Goal: Transaction & Acquisition: Download file/media

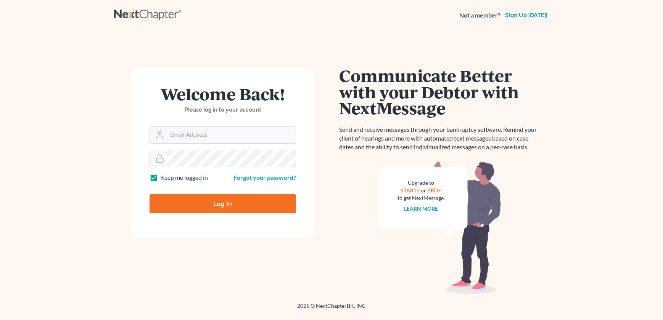
type input "carmona@carmonalaw.com"
click at [227, 195] on input "Log In" at bounding box center [223, 204] width 146 height 19
type input "Thinking..."
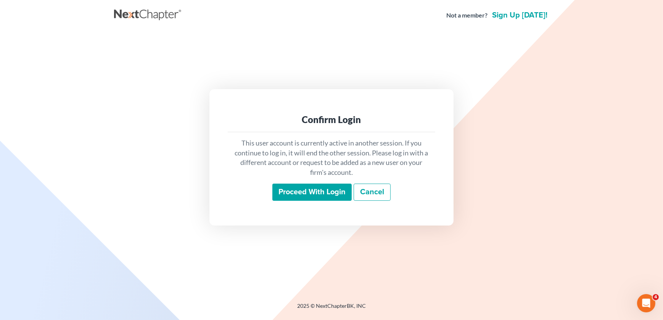
click at [318, 193] on input "Proceed with login" at bounding box center [311, 193] width 79 height 18
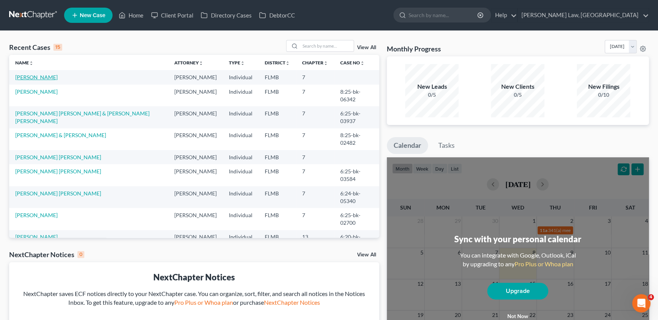
click at [40, 77] on link "[PERSON_NAME]" at bounding box center [36, 77] width 42 height 6
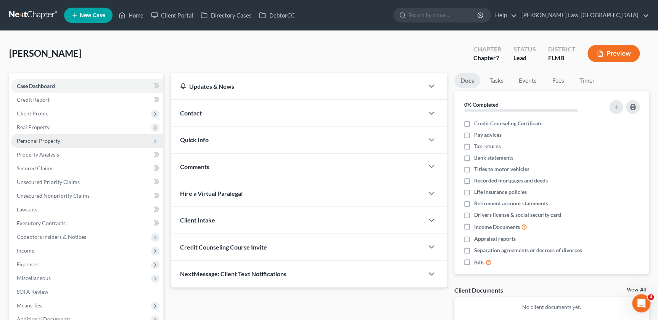
click at [39, 141] on span "Personal Property" at bounding box center [38, 141] width 43 height 6
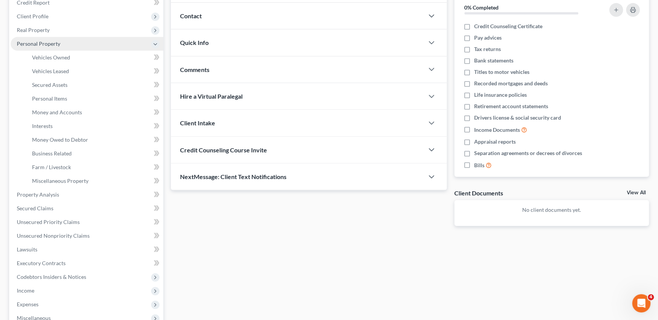
scroll to position [104, 0]
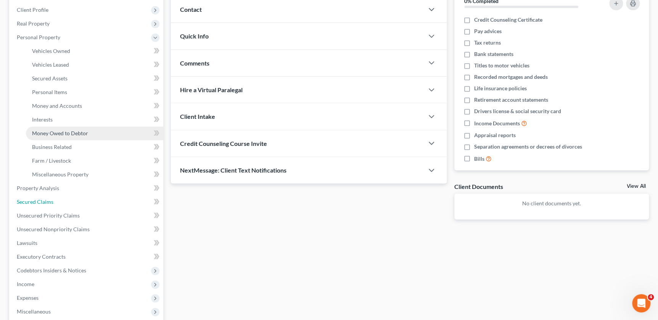
drag, startPoint x: 34, startPoint y: 199, endPoint x: 84, endPoint y: 150, distance: 69.6
click at [34, 199] on span "Secured Claims" at bounding box center [35, 202] width 37 height 6
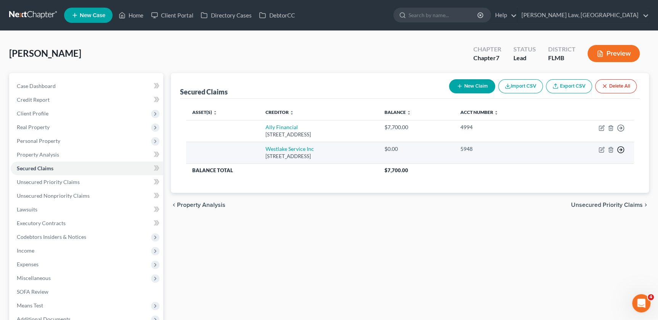
click at [624, 150] on icon "button" at bounding box center [621, 150] width 8 height 8
click at [583, 170] on link "Move to F" at bounding box center [586, 168] width 64 height 13
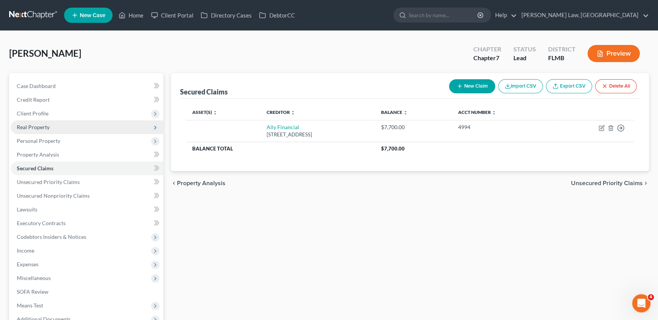
drag, startPoint x: 42, startPoint y: 137, endPoint x: 42, endPoint y: 132, distance: 5.7
click at [42, 138] on span "Personal Property" at bounding box center [38, 141] width 43 height 6
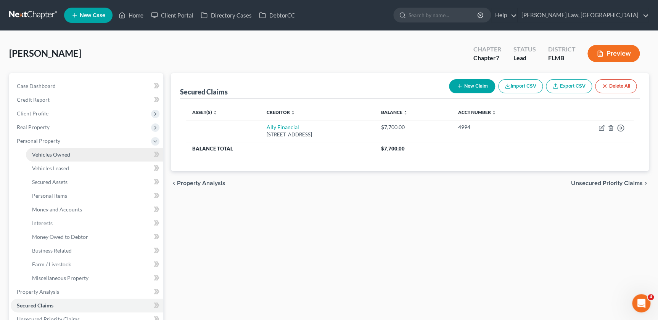
click at [50, 154] on span "Vehicles Owned" at bounding box center [51, 154] width 38 height 6
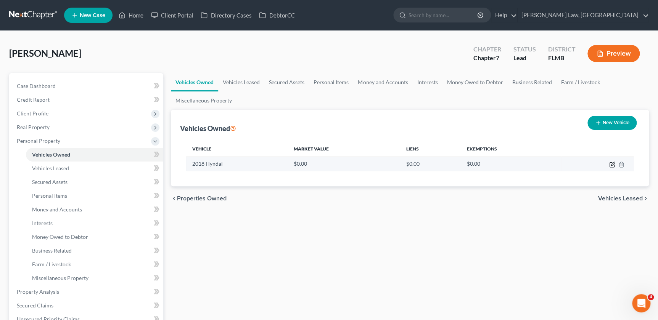
click at [612, 165] on icon "button" at bounding box center [612, 163] width 3 height 3
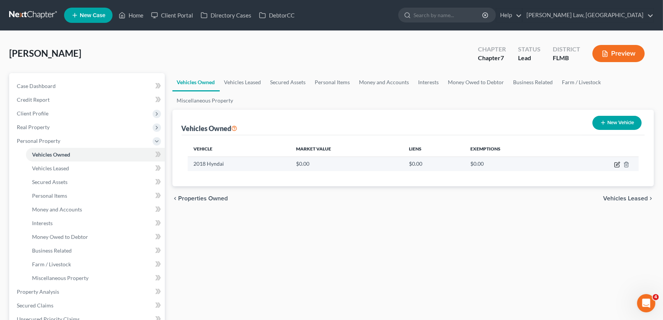
select select "0"
select select "8"
select select "0"
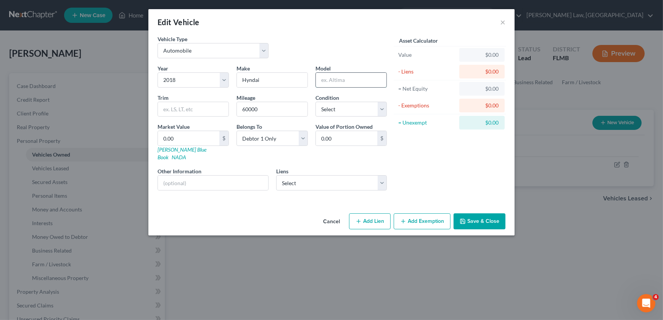
click at [328, 80] on input "text" at bounding box center [351, 80] width 71 height 14
type input "Tuscon"
click at [303, 175] on select "Select Ally Financial - $7,700.00" at bounding box center [331, 182] width 111 height 15
select select "23"
select select "0"
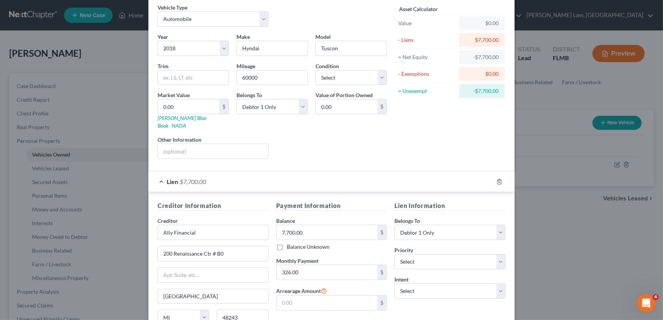
scroll to position [96, 0]
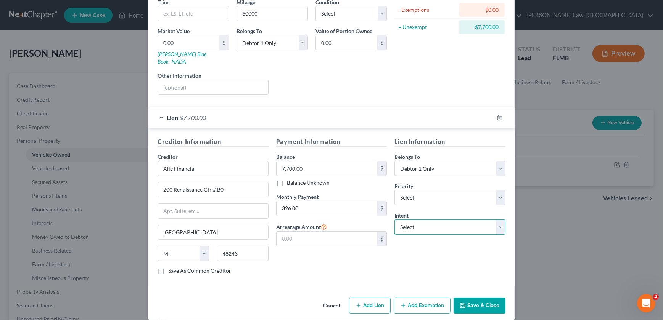
click at [420, 220] on select "Select Surrender Redeem Reaffirm Avoid Other" at bounding box center [449, 227] width 111 height 15
select select "2"
click at [394, 220] on select "Select Surrender Redeem Reaffirm Avoid Other" at bounding box center [449, 227] width 111 height 15
click at [488, 301] on button "Save & Close" at bounding box center [480, 306] width 52 height 16
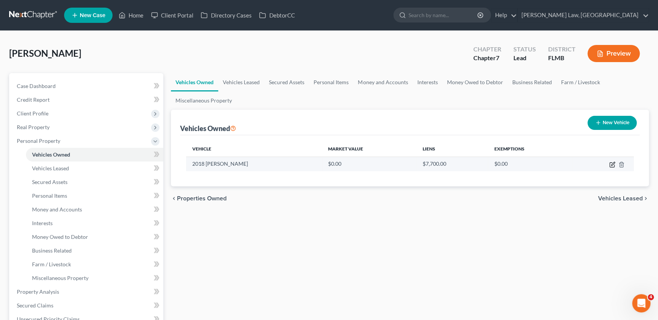
click at [611, 164] on icon "button" at bounding box center [612, 163] width 3 height 3
select select "0"
select select "8"
select select "0"
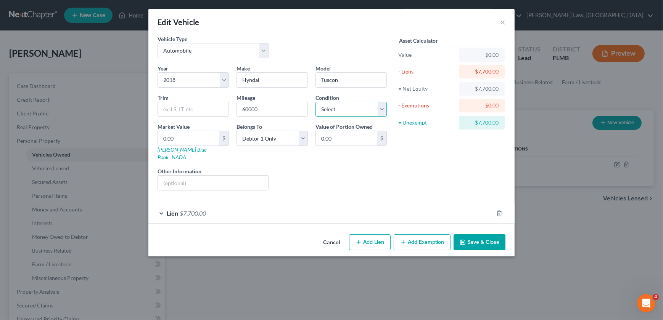
click at [348, 111] on select "Select Excellent Very Good Good Fair Poor" at bounding box center [350, 109] width 71 height 15
select select "3"
click at [315, 102] on select "Select Excellent Very Good Good Fair Poor" at bounding box center [350, 109] width 71 height 15
click at [174, 137] on input "0.00" at bounding box center [188, 138] width 61 height 14
type input "7"
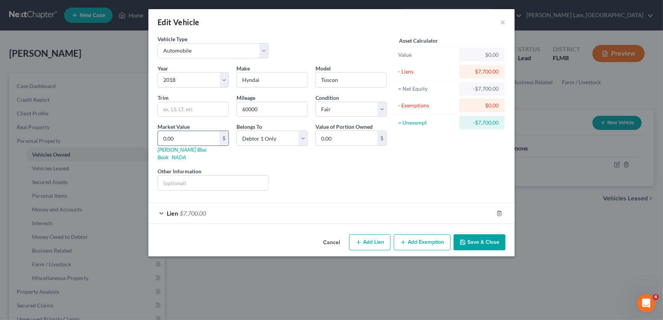
type input "7.00"
type input "70"
type input "70.00"
type input "700"
type input "700.00"
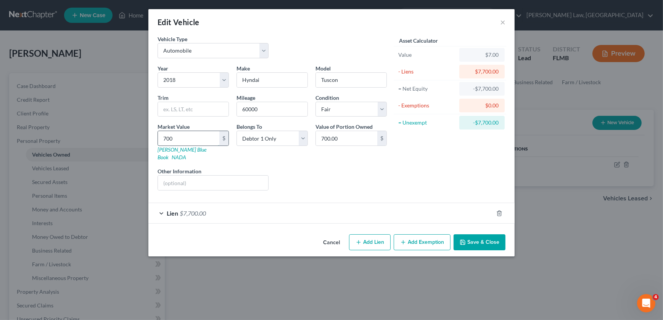
type input "7000"
type input "7,000.00"
type input "7,000"
click at [435, 235] on button "Add Exemption" at bounding box center [422, 243] width 57 height 16
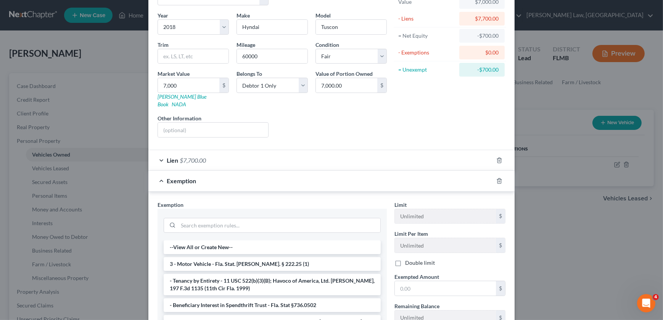
scroll to position [138, 0]
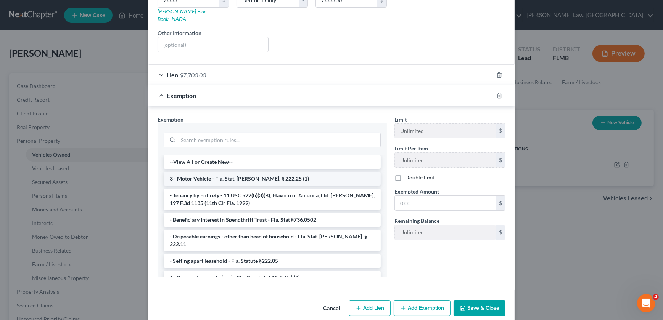
click at [271, 174] on li "3 - Motor Vehicle - Fla. Stat. [PERSON_NAME]. § 222.25 (1)" at bounding box center [272, 179] width 217 height 14
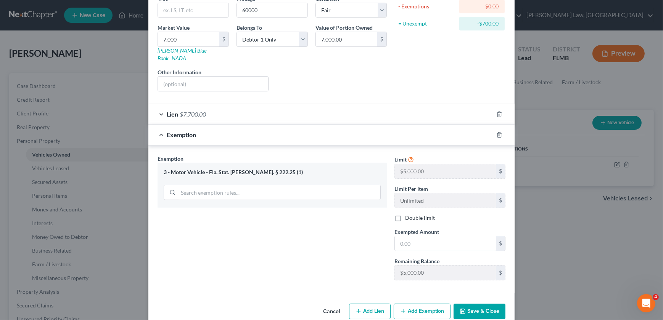
scroll to position [105, 0]
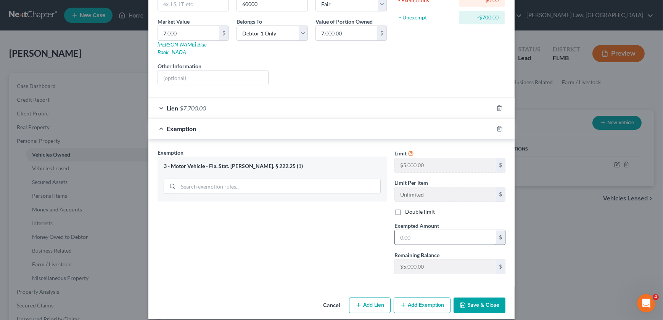
click at [417, 230] on input "text" at bounding box center [445, 237] width 101 height 14
type input "5,000"
click at [477, 298] on button "Save & Close" at bounding box center [480, 306] width 52 height 16
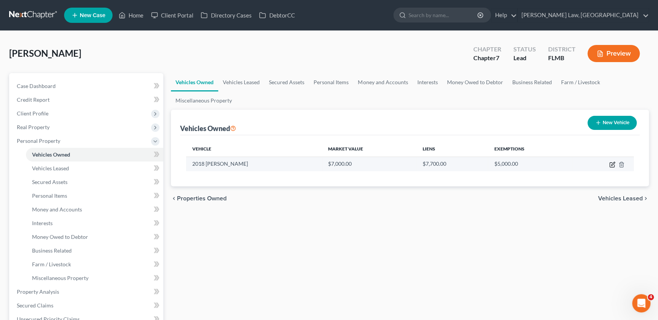
drag, startPoint x: 612, startPoint y: 163, endPoint x: 605, endPoint y: 163, distance: 7.2
click at [612, 163] on icon "button" at bounding box center [612, 163] width 3 height 3
select select "0"
select select "8"
select select "3"
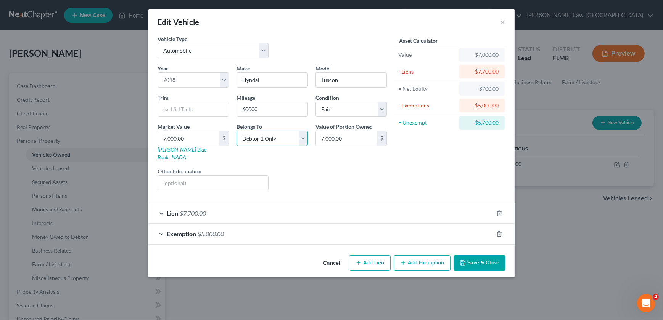
click at [305, 134] on select "Select Debtor 1 Only Debtor 2 Only Debtor 1 And Debtor 2 Only At Least One Of T…" at bounding box center [272, 138] width 71 height 15
select select "3"
click at [237, 131] on select "Select Debtor 1 Only Debtor 2 Only Debtor 1 And Debtor 2 Only At Least One Of T…" at bounding box center [272, 138] width 71 height 15
click at [472, 256] on button "Save & Close" at bounding box center [480, 264] width 52 height 16
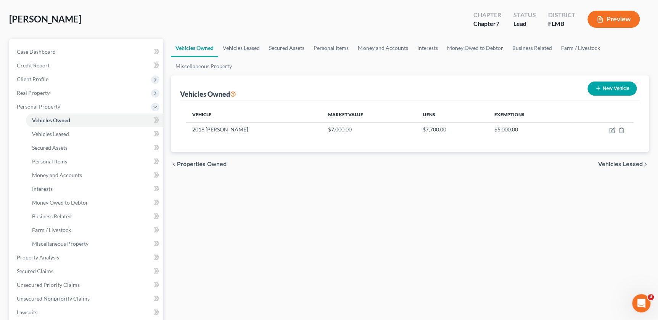
scroll to position [138, 0]
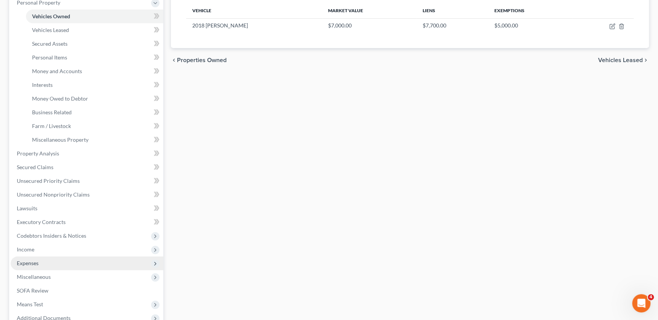
click at [31, 260] on span "Expenses" at bounding box center [28, 263] width 22 height 6
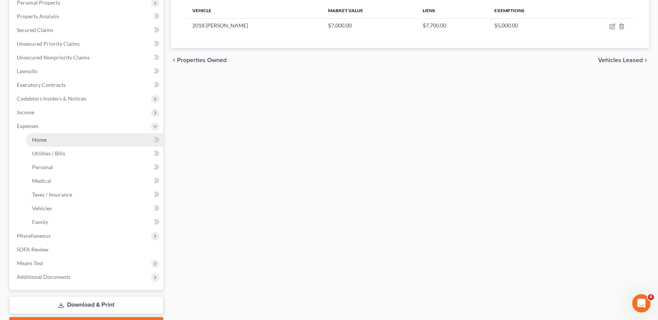
click at [52, 137] on link "Home" at bounding box center [94, 140] width 137 height 14
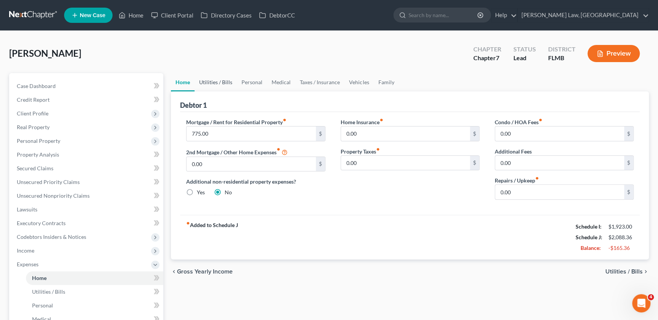
click at [213, 80] on link "Utilities / Bills" at bounding box center [216, 82] width 42 height 18
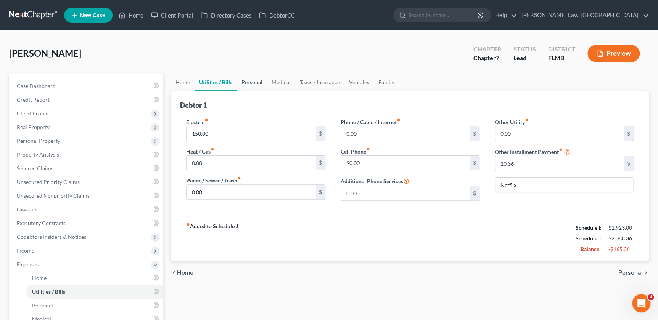
click at [258, 80] on link "Personal" at bounding box center [252, 82] width 30 height 18
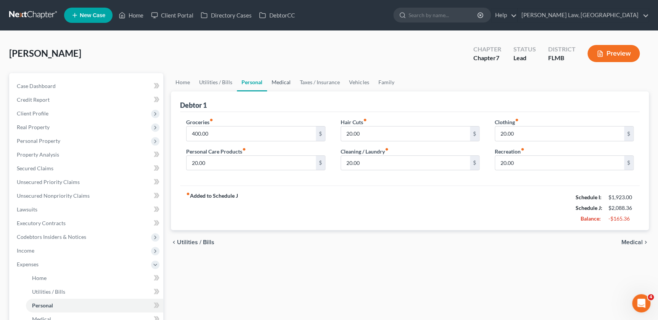
click at [282, 78] on link "Medical" at bounding box center [281, 82] width 28 height 18
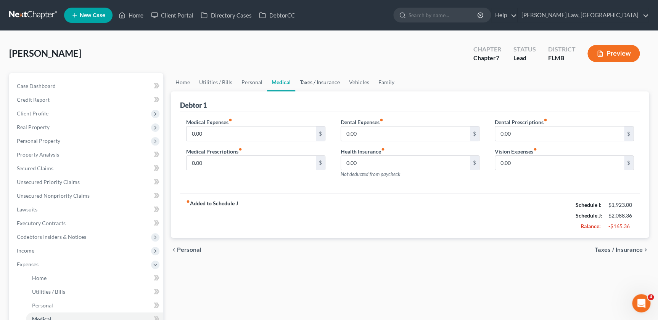
click at [318, 83] on link "Taxes / Insurance" at bounding box center [319, 82] width 49 height 18
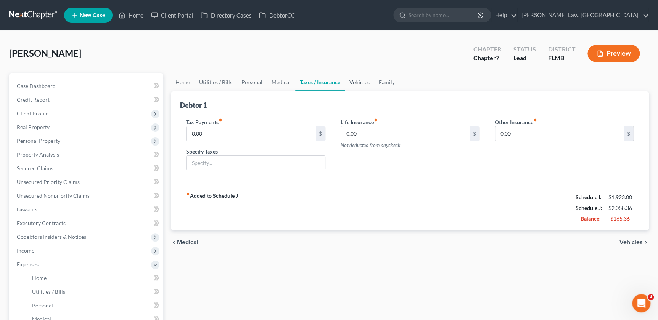
click at [360, 82] on link "Vehicles" at bounding box center [359, 82] width 29 height 18
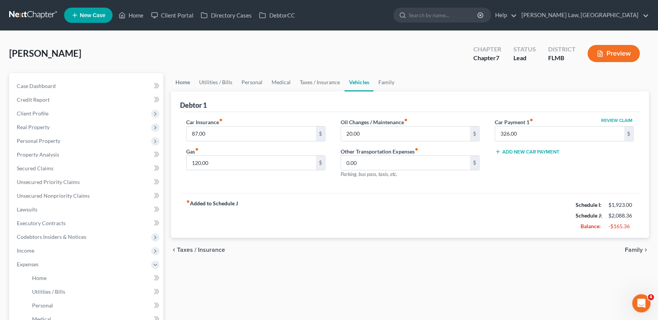
click at [180, 82] on link "Home" at bounding box center [183, 82] width 24 height 18
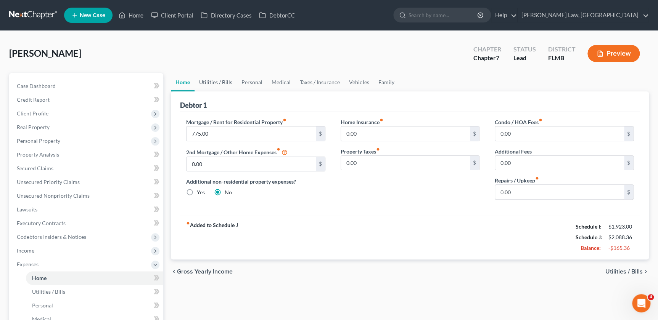
click at [207, 86] on link "Utilities / Bills" at bounding box center [216, 82] width 42 height 18
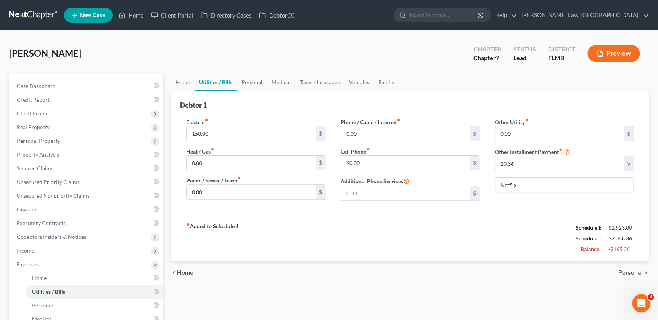
click at [452, 236] on div "fiber_manual_record Added to Schedule J Schedule I: $1,923.00 Schedule J: $2,08…" at bounding box center [410, 238] width 460 height 45
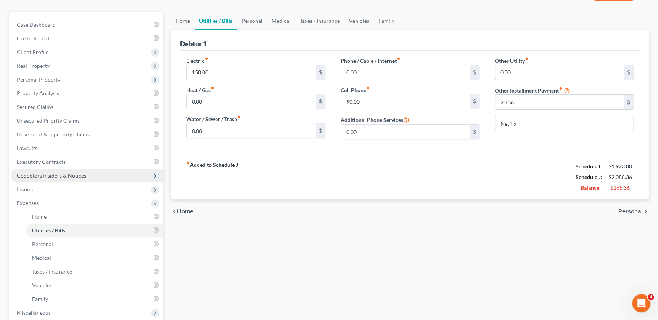
scroll to position [69, 0]
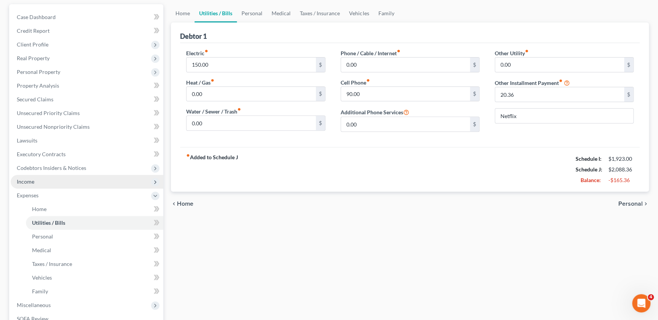
click at [30, 181] on span "Income" at bounding box center [26, 182] width 18 height 6
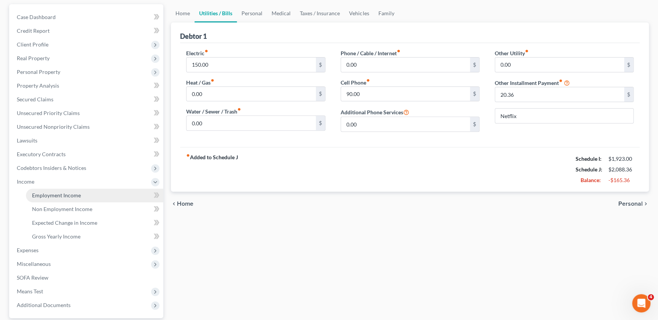
click at [58, 195] on span "Employment Income" at bounding box center [56, 195] width 49 height 6
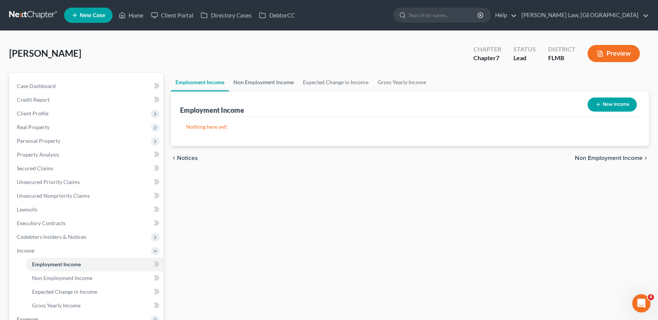
click at [275, 81] on link "Non Employment Income" at bounding box center [263, 82] width 69 height 18
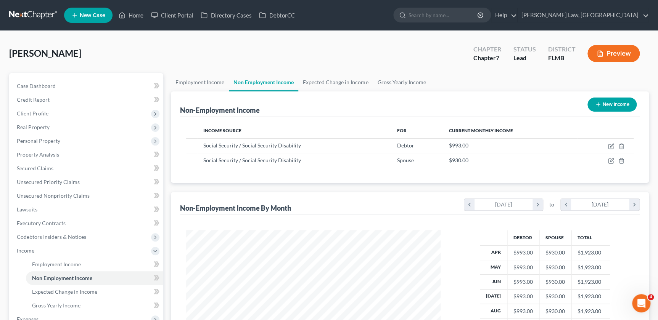
scroll to position [137, 270]
click at [345, 84] on link "Expected Change in Income" at bounding box center [335, 82] width 74 height 18
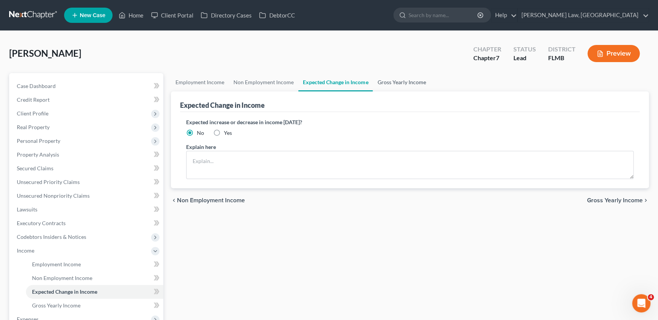
click at [404, 82] on link "Gross Yearly Income" at bounding box center [402, 82] width 58 height 18
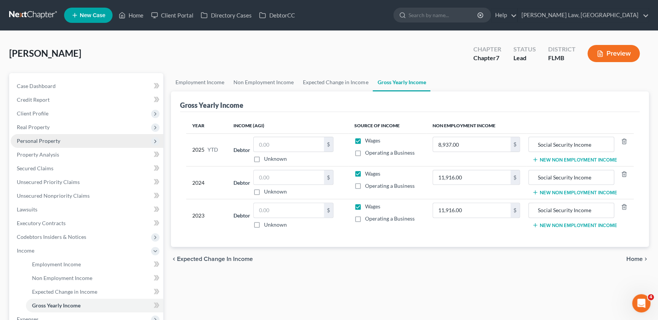
click at [55, 139] on span "Personal Property" at bounding box center [38, 141] width 43 height 6
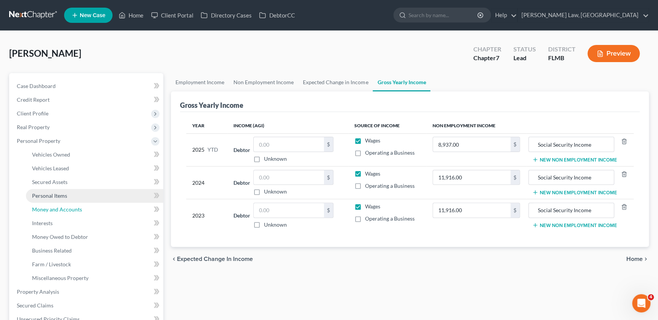
drag, startPoint x: 55, startPoint y: 206, endPoint x: 78, endPoint y: 193, distance: 27.0
click at [55, 207] on span "Money and Accounts" at bounding box center [57, 209] width 50 height 6
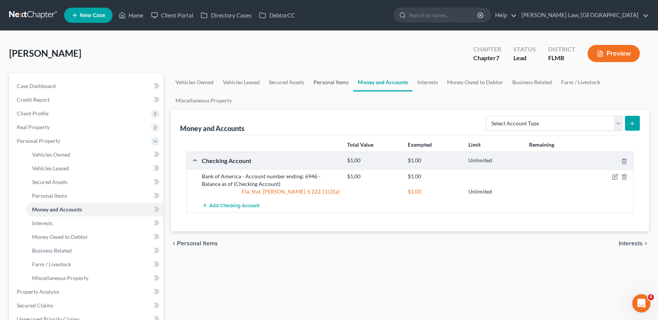
click at [324, 79] on link "Personal Items" at bounding box center [331, 82] width 44 height 18
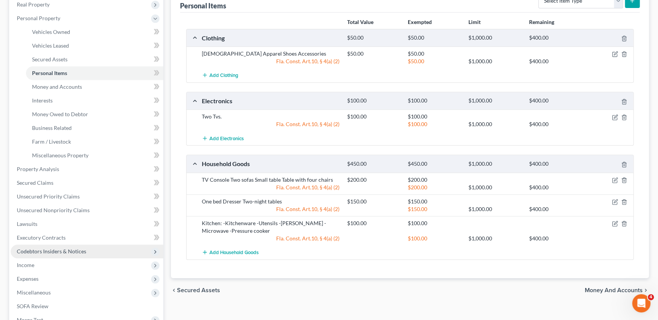
scroll to position [221, 0]
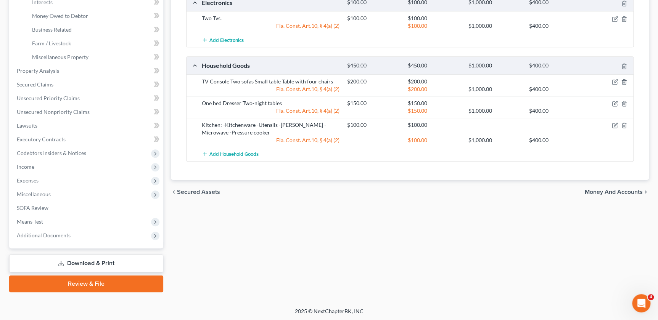
click at [101, 263] on link "Download & Print" at bounding box center [86, 264] width 154 height 18
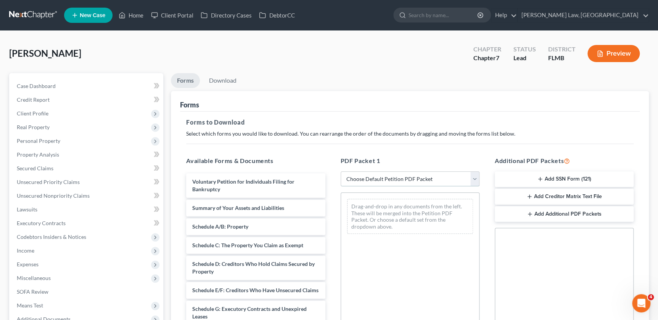
click at [388, 179] on select "Choose Default Petition PDF Packet Complete Bankruptcy Petition (all forms and …" at bounding box center [410, 179] width 139 height 15
select select "0"
click at [341, 172] on select "Choose Default Petition PDF Packet Complete Bankruptcy Petition (all forms and …" at bounding box center [410, 179] width 139 height 15
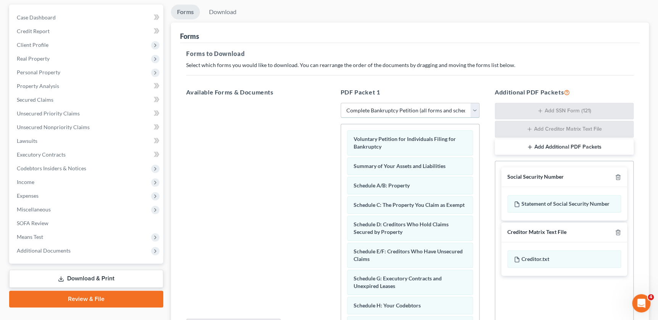
scroll to position [69, 0]
click at [618, 178] on icon "button" at bounding box center [618, 177] width 6 height 6
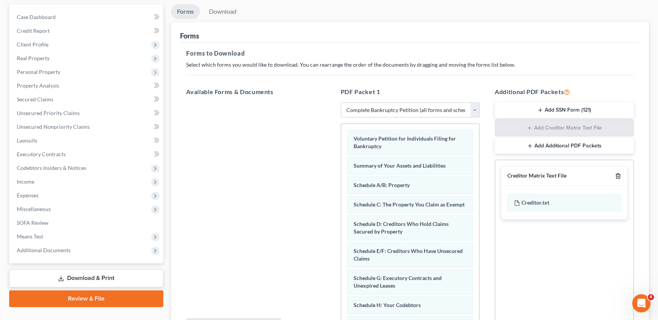
click at [618, 175] on icon "button" at bounding box center [618, 176] width 6 height 6
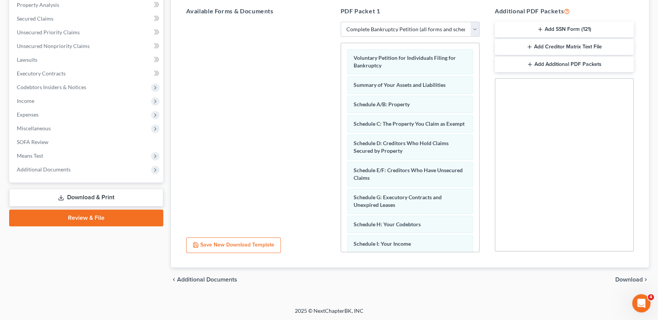
click at [629, 281] on span "Download" at bounding box center [628, 280] width 27 height 6
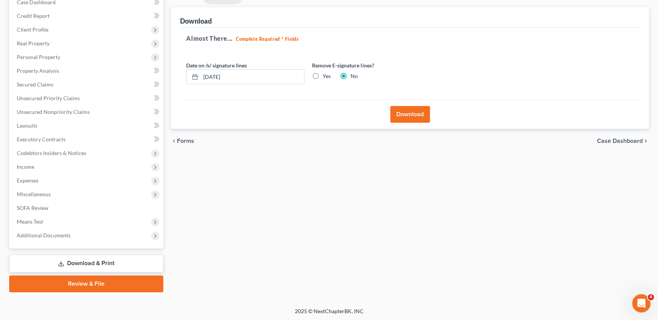
click at [323, 76] on label "Yes" at bounding box center [327, 76] width 8 height 8
click at [326, 76] on input "Yes" at bounding box center [328, 74] width 5 height 5
radio input "true"
radio input "false"
click at [414, 115] on button "Download" at bounding box center [410, 114] width 40 height 17
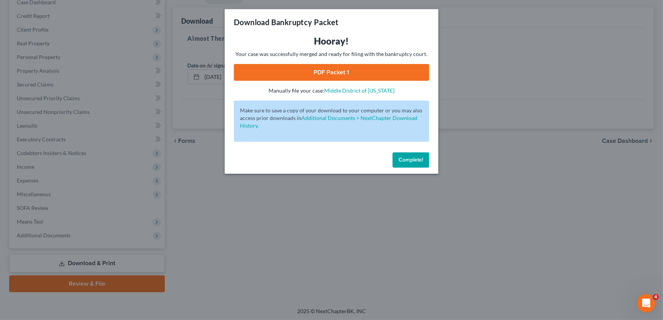
click at [309, 75] on link "PDF Packet 1" at bounding box center [331, 72] width 195 height 17
click at [412, 158] on span "Complete!" at bounding box center [411, 160] width 24 height 6
